Goal: Task Accomplishment & Management: Manage account settings

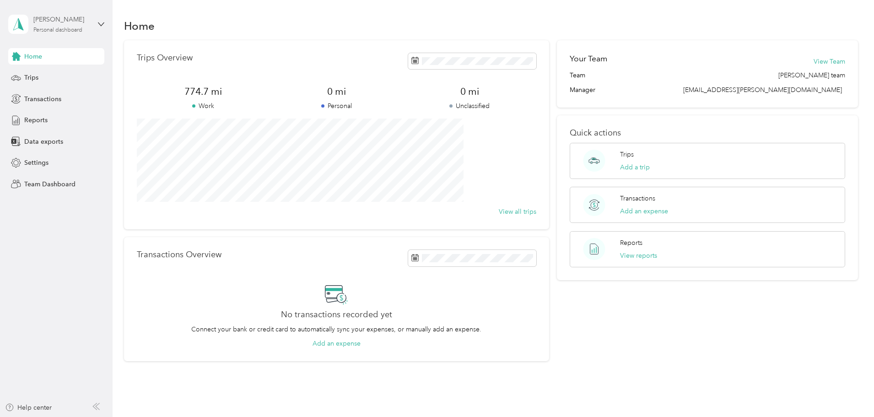
click at [50, 28] on div "Personal dashboard" at bounding box center [57, 29] width 49 height 5
click at [53, 77] on div "Team dashboard" at bounding box center [40, 75] width 49 height 10
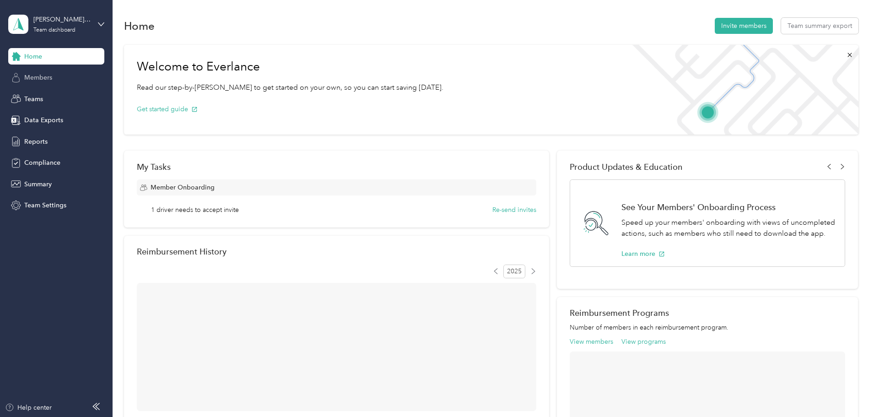
click at [44, 79] on span "Members" at bounding box center [38, 78] width 28 height 10
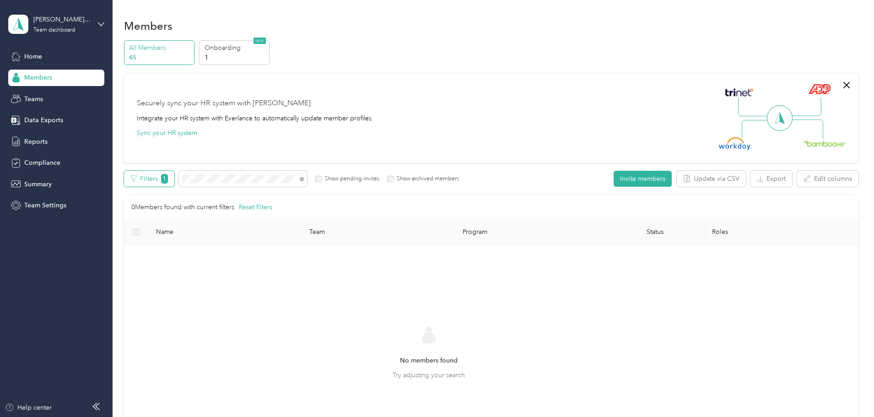
click at [168, 178] on span "1" at bounding box center [164, 179] width 7 height 10
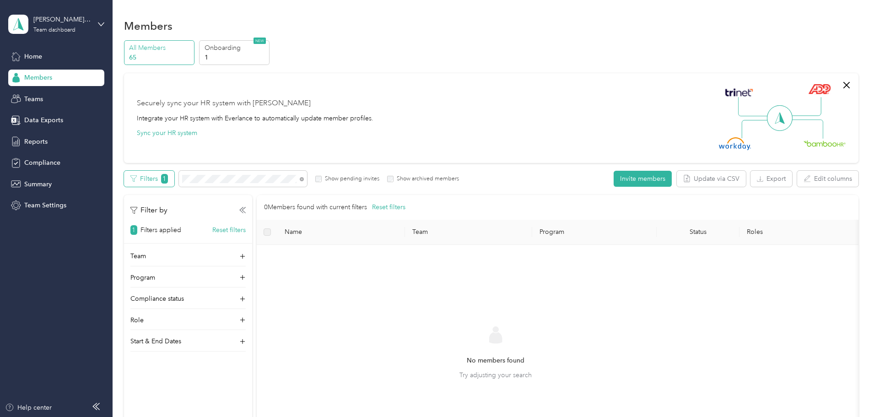
click at [168, 178] on span "1" at bounding box center [164, 179] width 7 height 10
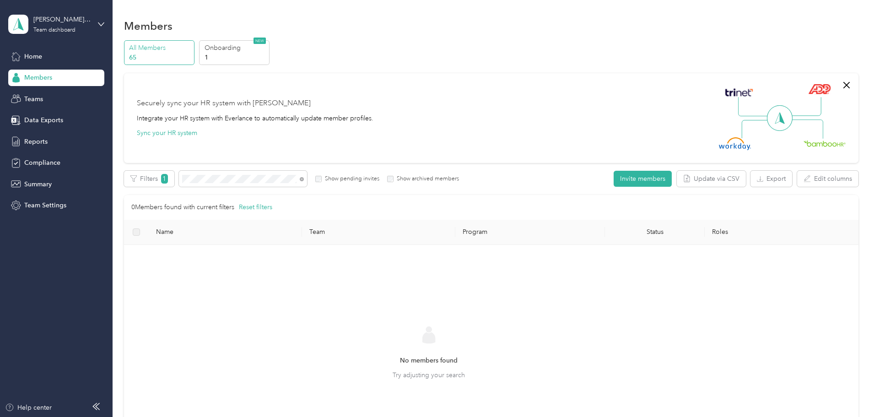
click at [61, 78] on div "Members" at bounding box center [56, 78] width 96 height 16
click at [177, 178] on div "All Members 65 Onboarding 1 NEW Securely sync your HR system with Everlance Int…" at bounding box center [491, 263] width 735 height 446
click at [39, 53] on span "Home" at bounding box center [33, 57] width 18 height 10
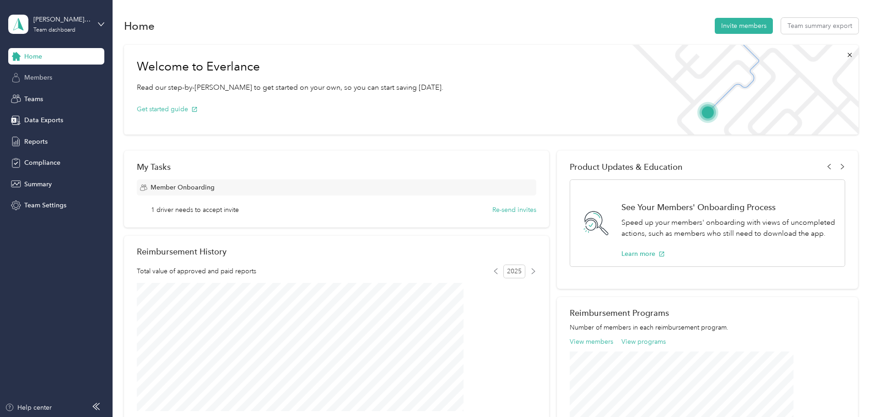
click at [42, 74] on span "Members" at bounding box center [38, 78] width 28 height 10
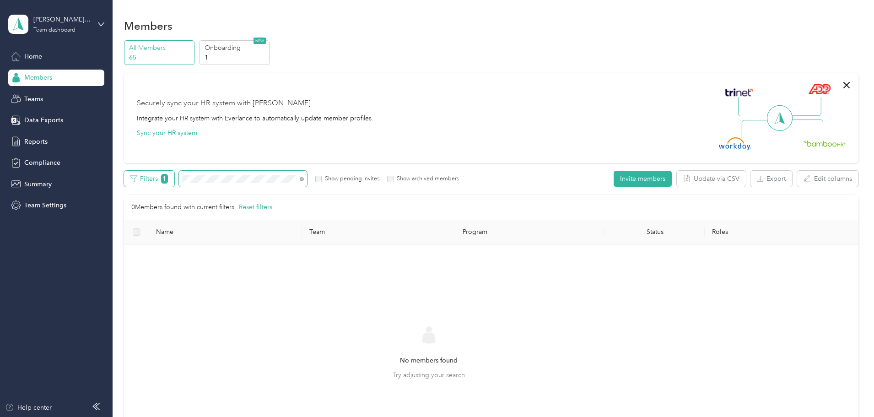
click at [213, 184] on div "Filters 1 Show pending invites Show archived members" at bounding box center [291, 179] width 335 height 16
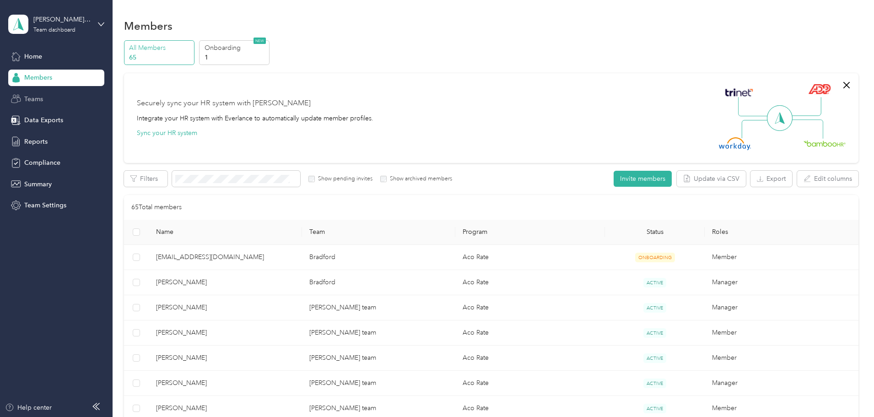
click at [28, 96] on span "Teams" at bounding box center [33, 99] width 19 height 10
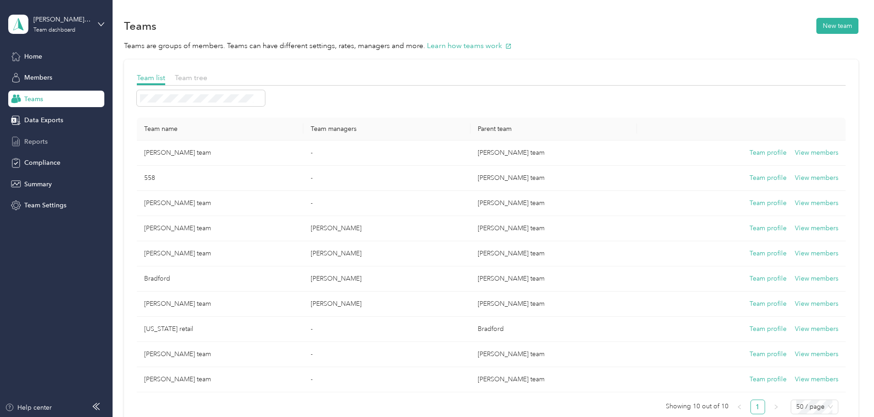
click at [39, 140] on span "Reports" at bounding box center [35, 142] width 23 height 10
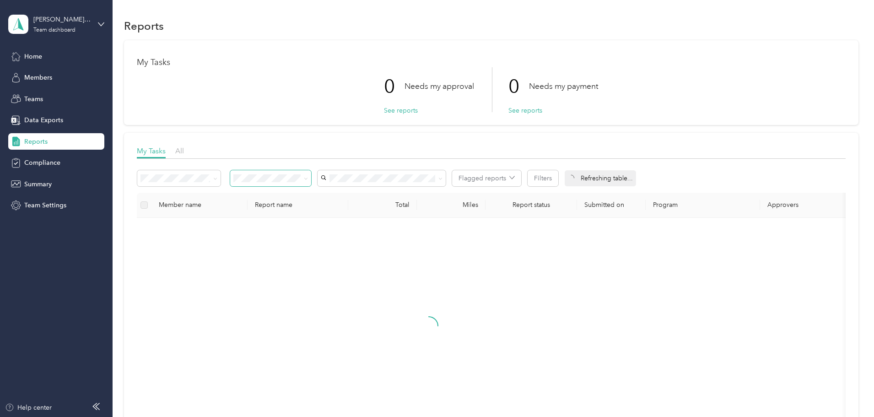
click at [311, 182] on span at bounding box center [270, 178] width 81 height 16
click at [308, 181] on span at bounding box center [306, 178] width 4 height 8
click at [217, 178] on icon at bounding box center [215, 179] width 4 height 4
click at [216, 178] on icon at bounding box center [215, 179] width 3 height 2
click at [148, 207] on label at bounding box center [144, 205] width 7 height 10
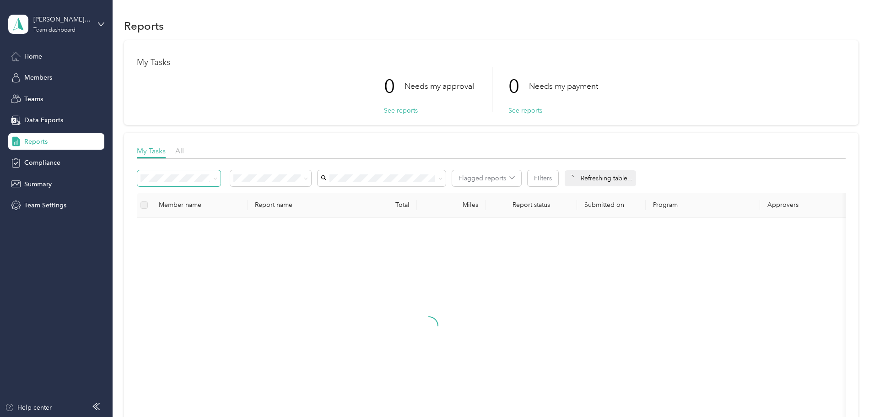
click at [148, 205] on label at bounding box center [144, 205] width 7 height 10
click at [443, 178] on icon at bounding box center [440, 179] width 4 height 4
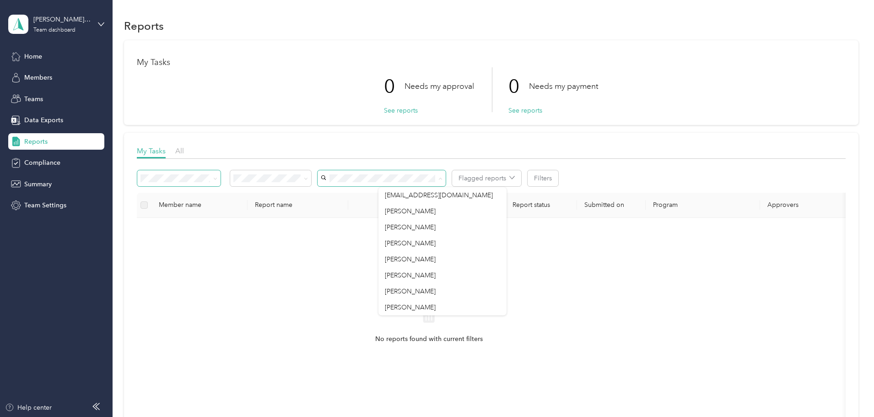
click at [443, 178] on icon at bounding box center [440, 179] width 4 height 4
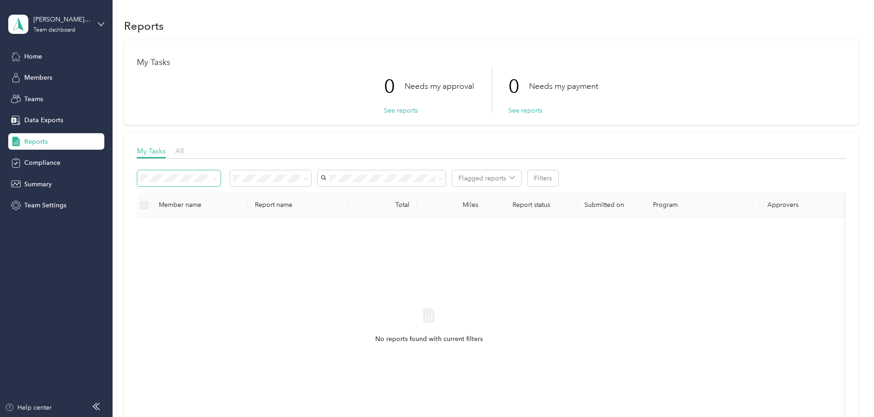
click at [243, 276] on div "No reports found with current filters" at bounding box center [429, 334] width 570 height 218
click at [38, 166] on span "Compliance" at bounding box center [42, 163] width 36 height 10
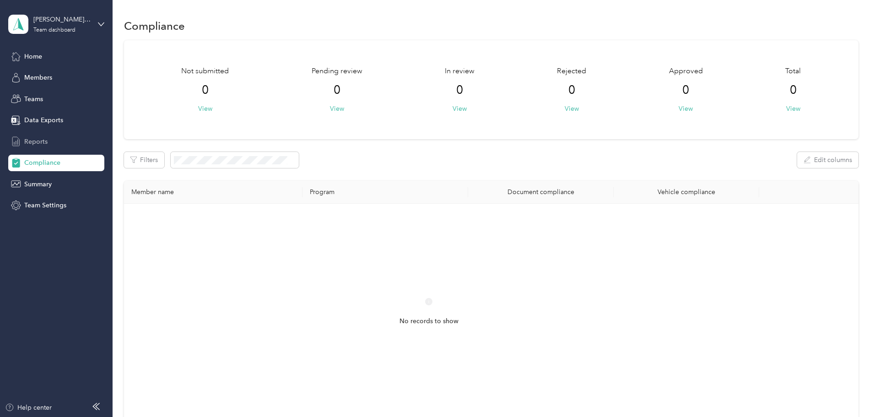
click at [39, 144] on span "Reports" at bounding box center [35, 142] width 23 height 10
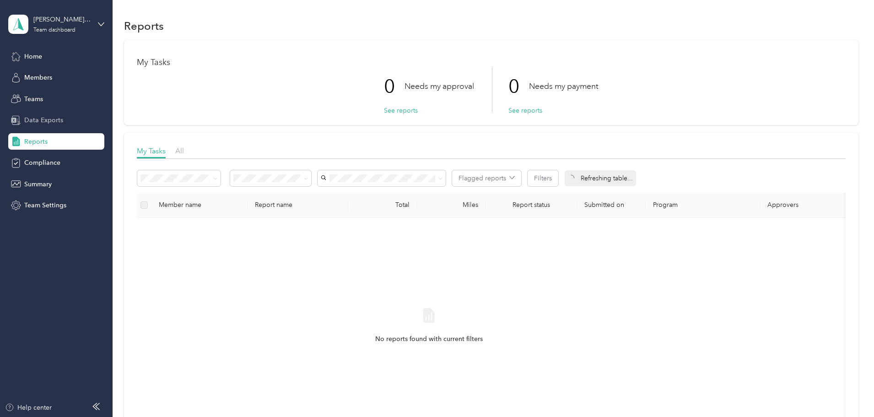
click at [39, 122] on span "Data Exports" at bounding box center [43, 120] width 39 height 10
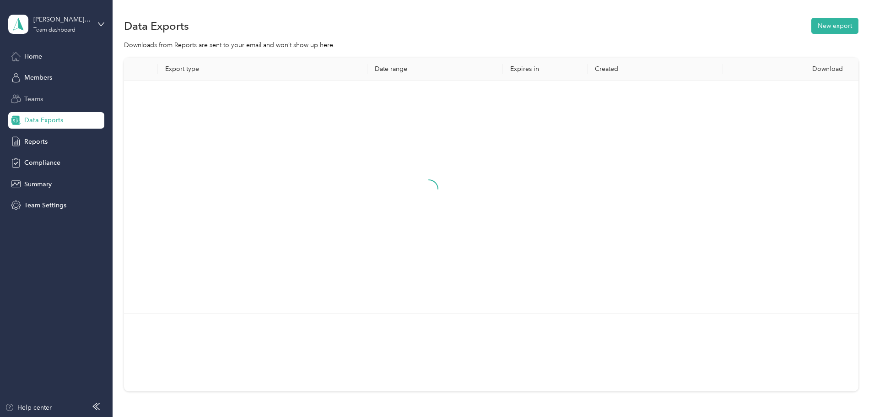
click at [40, 101] on span "Teams" at bounding box center [33, 99] width 19 height 10
